Goal: Task Accomplishment & Management: Manage account settings

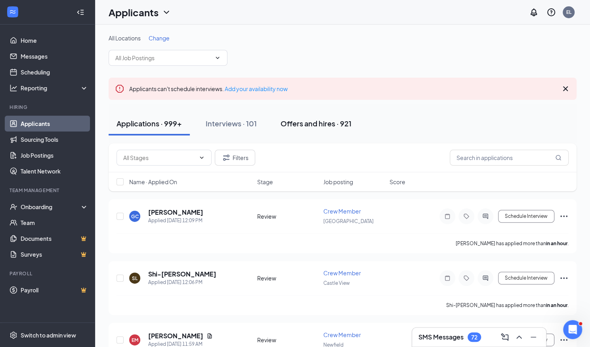
click at [332, 126] on div "Offers and hires · 921" at bounding box center [316, 123] width 71 height 10
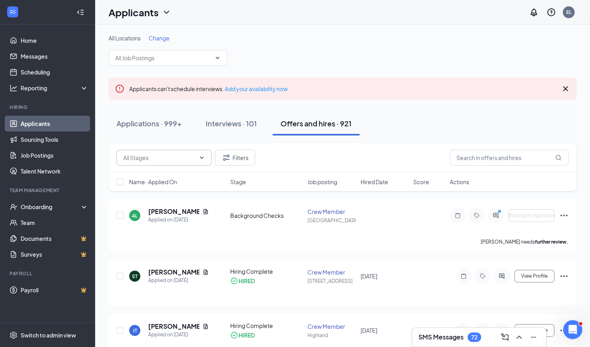
click at [198, 157] on span at bounding box center [201, 158] width 8 height 6
click at [498, 214] on icon "PrimaryDot" at bounding box center [501, 212] width 10 height 6
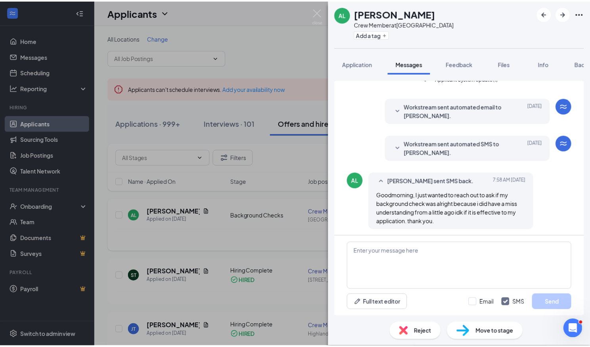
scroll to position [338, 0]
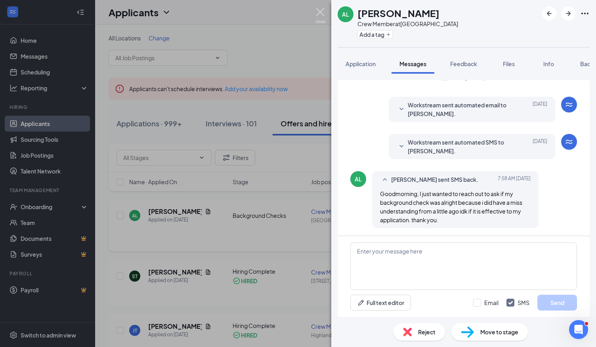
click at [320, 8] on img at bounding box center [320, 15] width 10 height 15
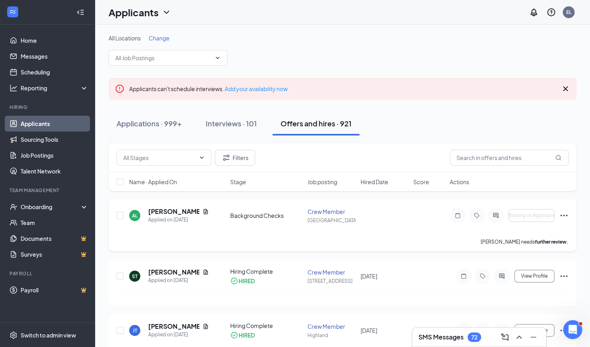
click at [564, 215] on icon "Ellipses" at bounding box center [563, 216] width 7 height 2
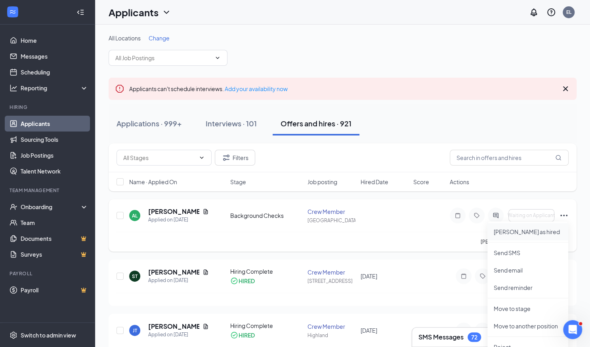
click at [539, 230] on p "[PERSON_NAME] as hired" at bounding box center [528, 232] width 68 height 8
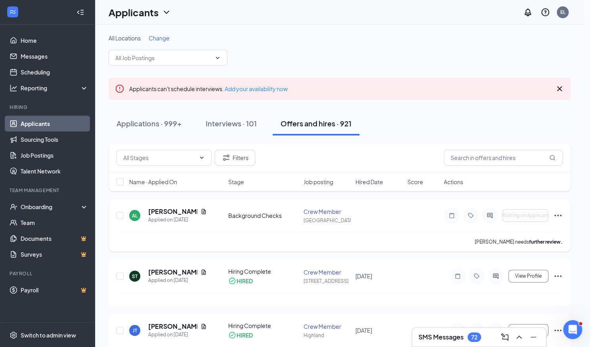
type input "Hiring Complete (final stage)"
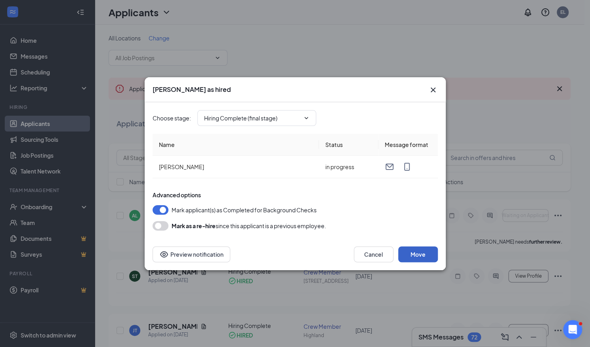
click at [421, 252] on button "Move" at bounding box center [418, 254] width 40 height 16
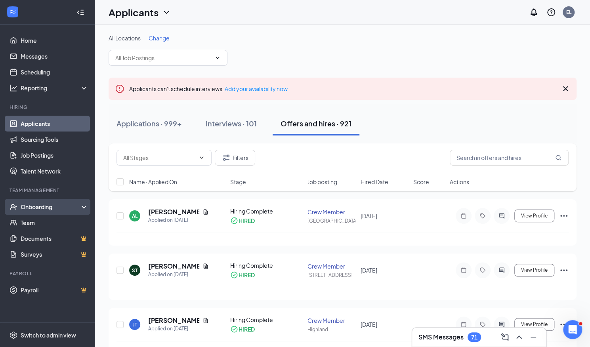
click at [70, 205] on div "Onboarding" at bounding box center [51, 207] width 61 height 8
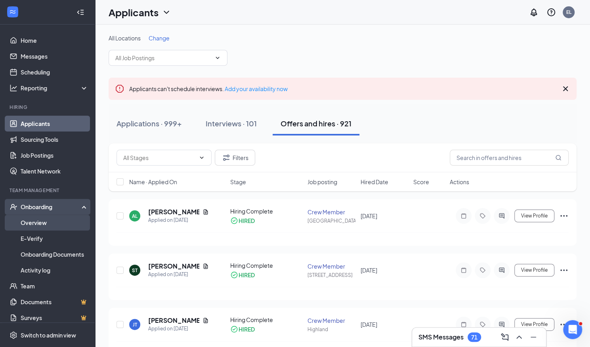
click at [54, 218] on link "Overview" at bounding box center [55, 223] width 68 height 16
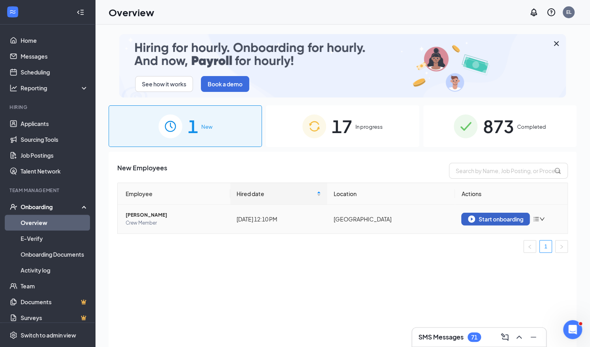
click at [507, 219] on div "Start onboarding" at bounding box center [495, 219] width 55 height 7
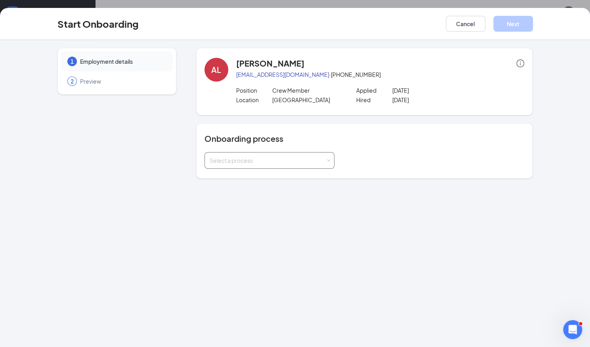
click at [327, 160] on span at bounding box center [328, 161] width 4 height 4
click at [281, 177] on li "Employee Onboarding" at bounding box center [269, 177] width 130 height 14
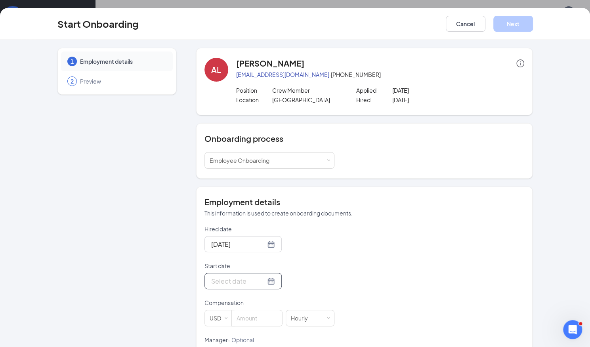
click at [259, 281] on div at bounding box center [243, 281] width 64 height 10
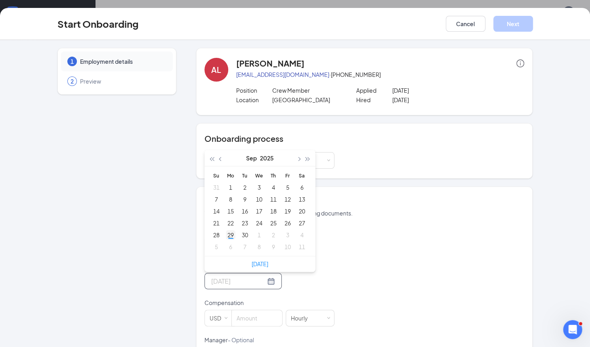
type input "[DATE]"
click at [228, 234] on div "29" at bounding box center [231, 235] width 10 height 10
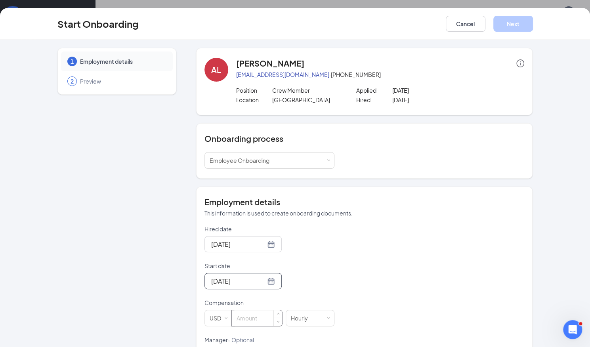
click at [247, 317] on input at bounding box center [257, 318] width 50 height 16
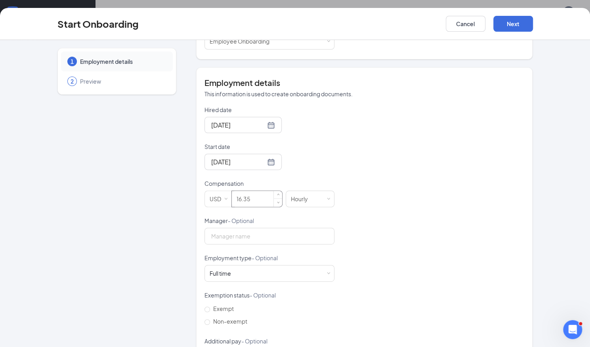
scroll to position [120, 0]
type input "16.35"
click at [321, 235] on input "Manager - Optional" at bounding box center [269, 235] width 130 height 17
type input "16.35"
click at [290, 278] on div "Full time Works 30+ hours per week and is reasonably expected to work" at bounding box center [270, 273] width 120 height 16
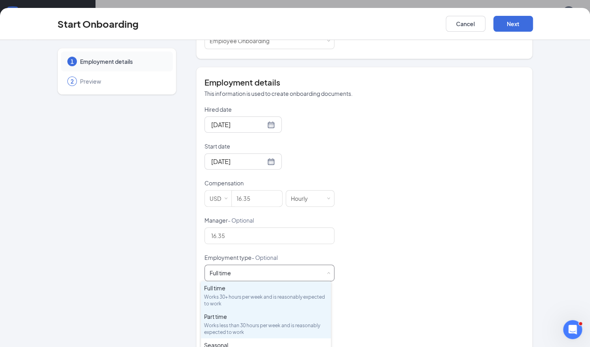
click at [263, 324] on div "Works less than 30 hours per week and is reasonably expected to work" at bounding box center [266, 328] width 124 height 13
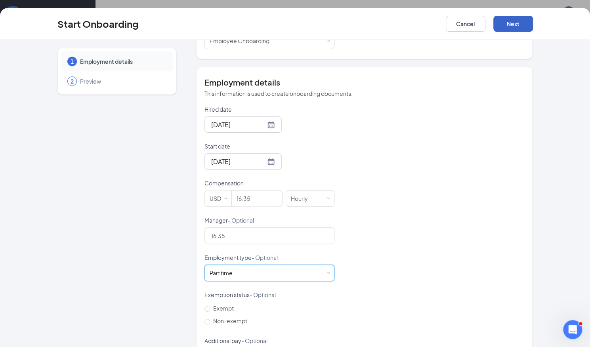
click at [514, 26] on button "Next" at bounding box center [513, 24] width 40 height 16
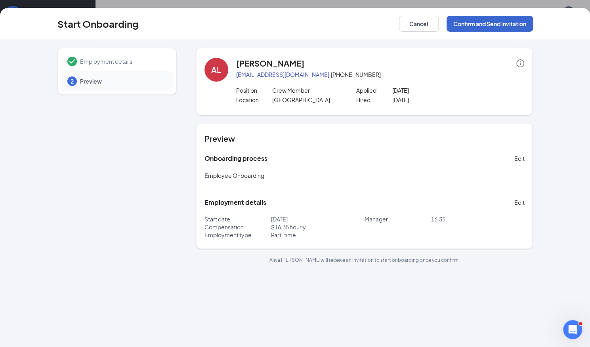
scroll to position [0, 0]
click at [494, 26] on button "Confirm and Send Invitation" at bounding box center [490, 24] width 86 height 16
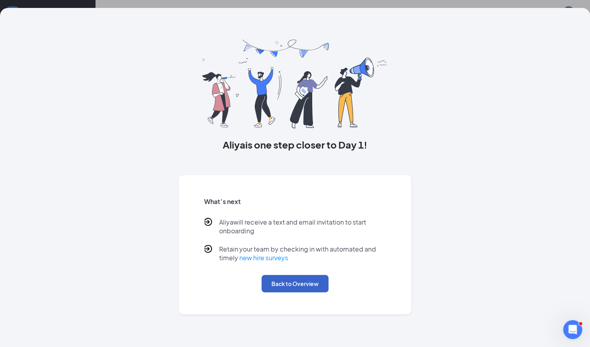
click at [307, 281] on button "Back to Overview" at bounding box center [294, 283] width 67 height 17
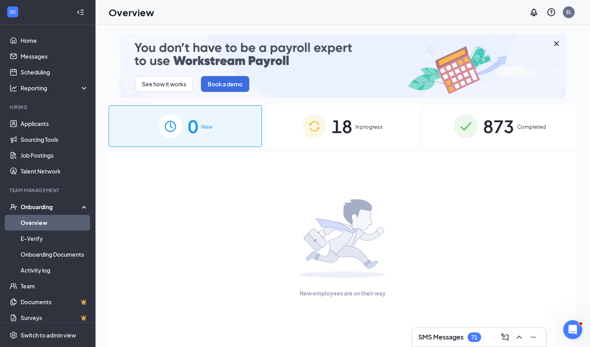
click at [519, 337] on icon "ChevronUp" at bounding box center [519, 337] width 10 height 10
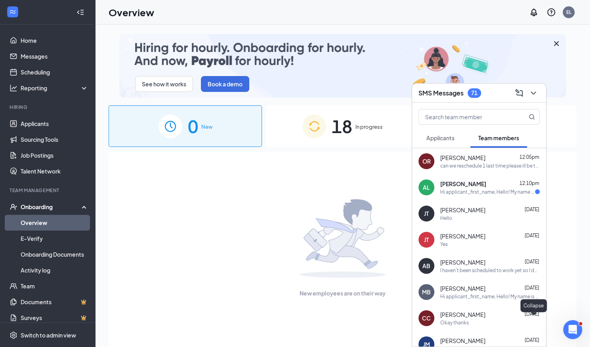
click at [531, 93] on icon "ChevronDown" at bounding box center [534, 93] width 10 height 10
